Goal: Check status: Check status

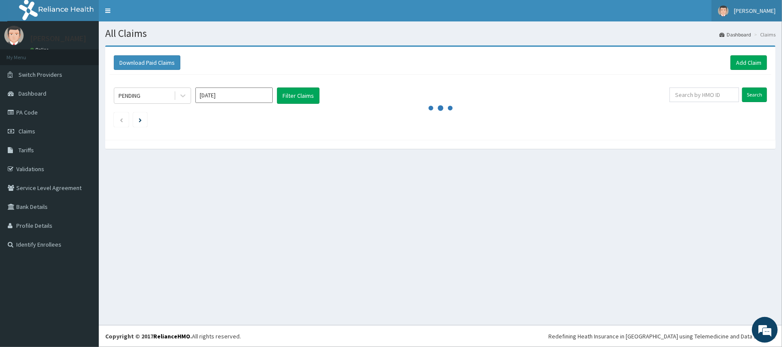
click at [766, 12] on span "[PERSON_NAME]" at bounding box center [755, 11] width 42 height 8
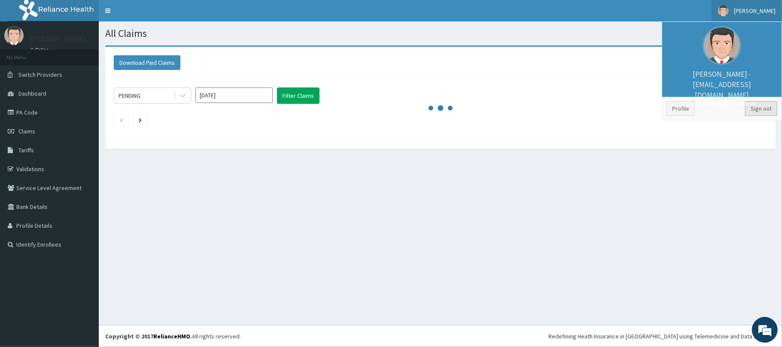
click at [761, 114] on link "Sign out" at bounding box center [761, 108] width 32 height 15
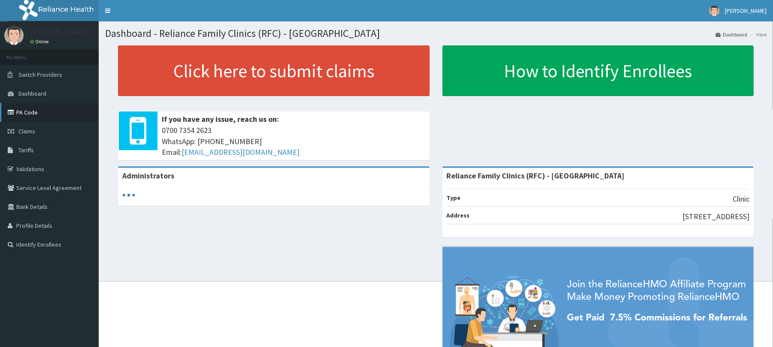
click at [39, 103] on link "PA Code" at bounding box center [49, 112] width 99 height 19
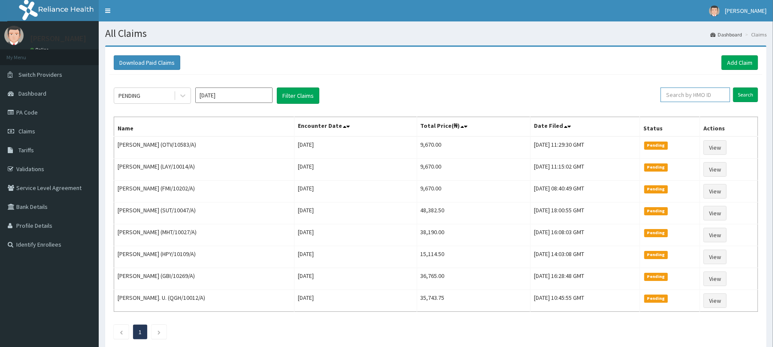
click at [713, 98] on input "text" at bounding box center [696, 95] width 70 height 15
paste input "TNO/10106/A"
type input "TNO/10106/A"
click at [733, 88] on input "Search" at bounding box center [745, 95] width 25 height 15
